Goal: Use online tool/utility: Utilize a website feature to perform a specific function

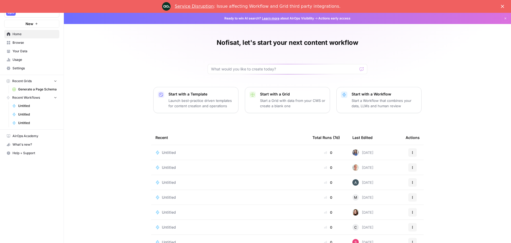
click at [27, 24] on span "New" at bounding box center [30, 23] width 8 height 5
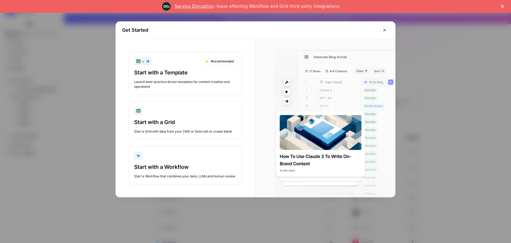
click at [382, 32] on button "Close modal" at bounding box center [384, 30] width 9 height 9
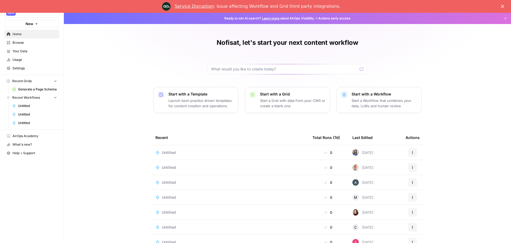
click at [19, 32] on span "Home" at bounding box center [35, 34] width 44 height 5
click at [229, 67] on input "text" at bounding box center [284, 68] width 146 height 5
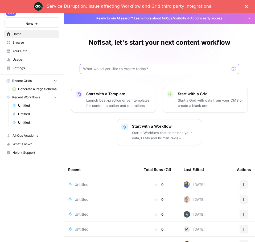
click at [107, 69] on input "text" at bounding box center [156, 68] width 146 height 5
type input "generate 5 relevant faqs based on brand information"
click at [232, 68] on icon "submit" at bounding box center [233, 68] width 3 height 3
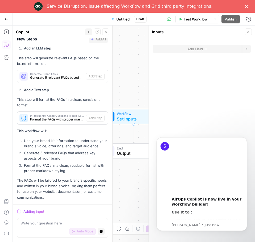
scroll to position [148, 0]
